Goal: Transaction & Acquisition: Purchase product/service

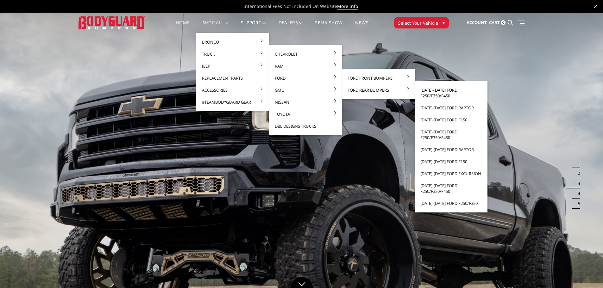
click at [432, 95] on link "[DATE]-[DATE] Ford F250/F350/F450" at bounding box center [451, 93] width 68 height 18
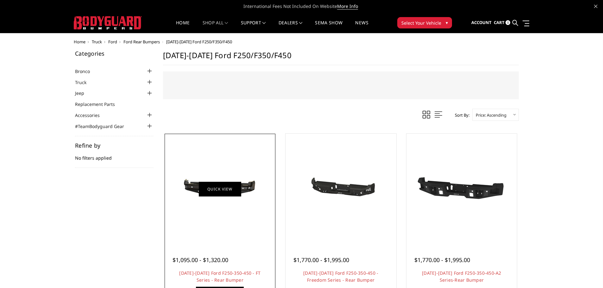
click at [222, 193] on link "Quick view" at bounding box center [220, 189] width 42 height 15
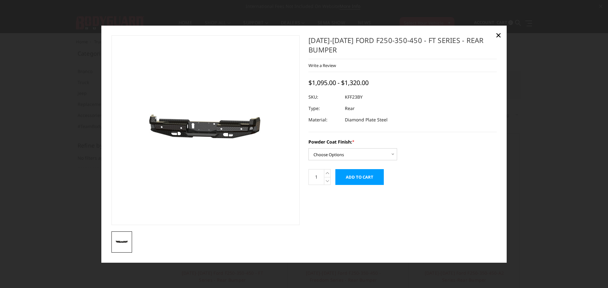
click at [230, 126] on img at bounding box center [177, 131] width 405 height 193
click at [348, 156] on select "Choose Options Bare Metal Gloss Black Powder Coat Textured Black Powder Coat" at bounding box center [352, 154] width 89 height 12
click at [308, 148] on select "Choose Options Bare Metal Gloss Black Powder Coat Textured Black Powder Coat" at bounding box center [352, 154] width 89 height 12
click at [359, 155] on select "Choose Options Bare Metal Gloss Black Powder Coat Textured Black Powder Coat" at bounding box center [352, 154] width 89 height 12
click at [308, 148] on select "Choose Options Bare Metal Gloss Black Powder Coat Textured Black Powder Coat" at bounding box center [352, 154] width 89 height 12
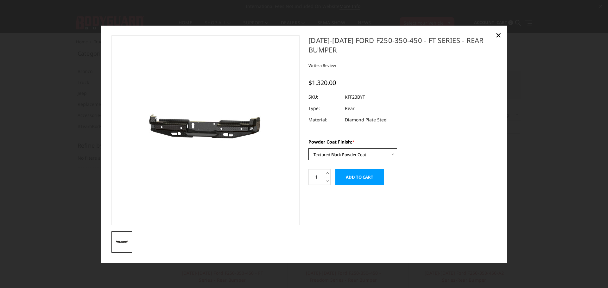
click at [342, 155] on select "Choose Options Bare Metal Gloss Black Powder Coat Textured Black Powder Coat" at bounding box center [352, 154] width 89 height 12
click at [308, 148] on select "Choose Options Bare Metal Gloss Black Powder Coat Textured Black Powder Coat" at bounding box center [352, 154] width 89 height 12
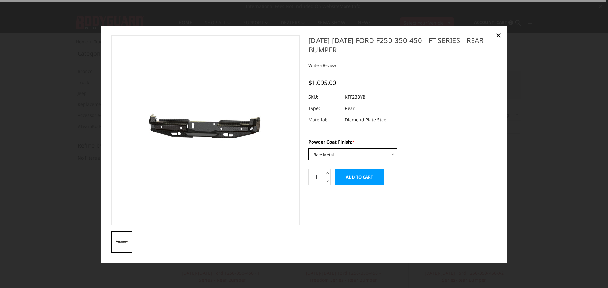
click at [342, 156] on select "Choose Options Bare Metal Gloss Black Powder Coat Textured Black Powder Coat" at bounding box center [352, 154] width 89 height 12
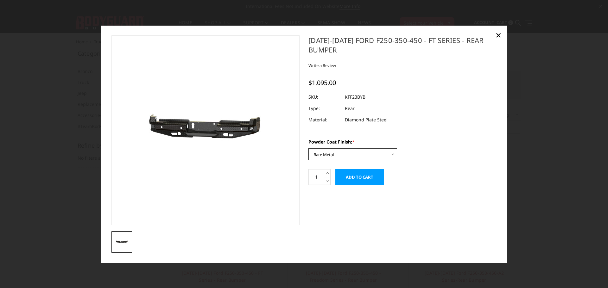
select select "3421"
click at [308, 148] on select "Choose Options Bare Metal Gloss Black Powder Coat Textured Black Powder Coat" at bounding box center [352, 154] width 89 height 12
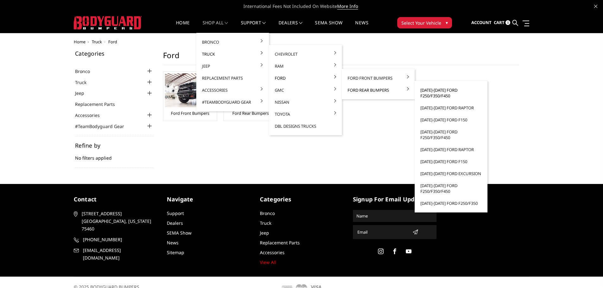
click at [432, 92] on link "[DATE]-[DATE] Ford F250/F350/F450" at bounding box center [451, 93] width 68 height 18
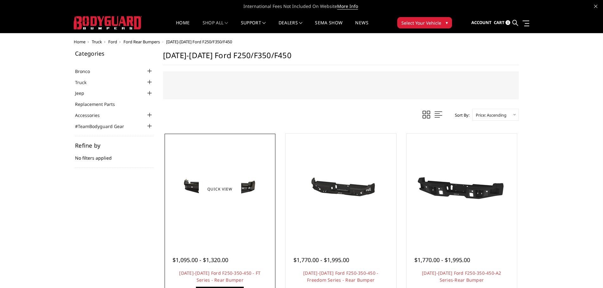
click at [249, 189] on img at bounding box center [219, 189] width 101 height 48
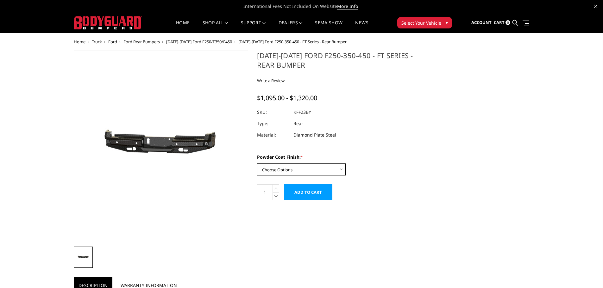
click at [310, 168] on select "Choose Options Bare Metal Gloss Black Powder Coat Textured Black Powder Coat" at bounding box center [301, 170] width 89 height 12
select select "3421"
click at [257, 164] on select "Choose Options Bare Metal Gloss Black Powder Coat Textured Black Powder Coat" at bounding box center [301, 170] width 89 height 12
